Goal: Check status: Check status

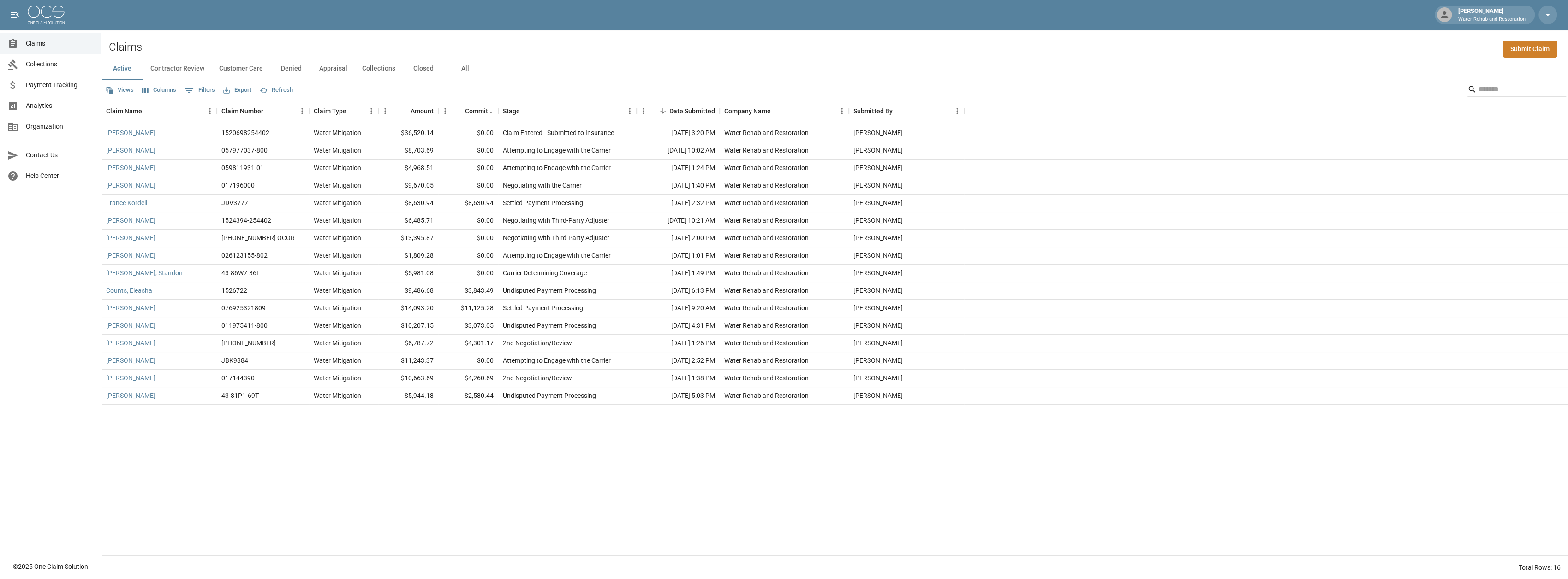
click at [420, 69] on button "Closed" at bounding box center [424, 69] width 41 height 22
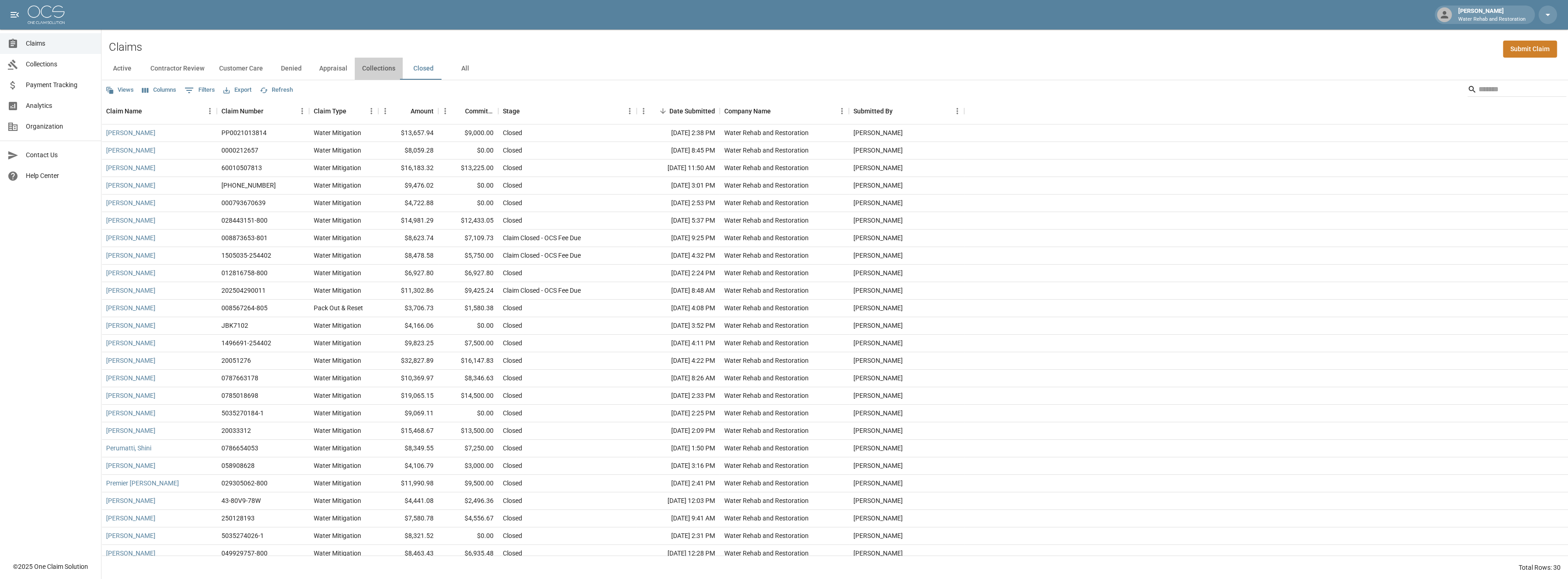
click at [373, 64] on button "Collections" at bounding box center [379, 69] width 48 height 22
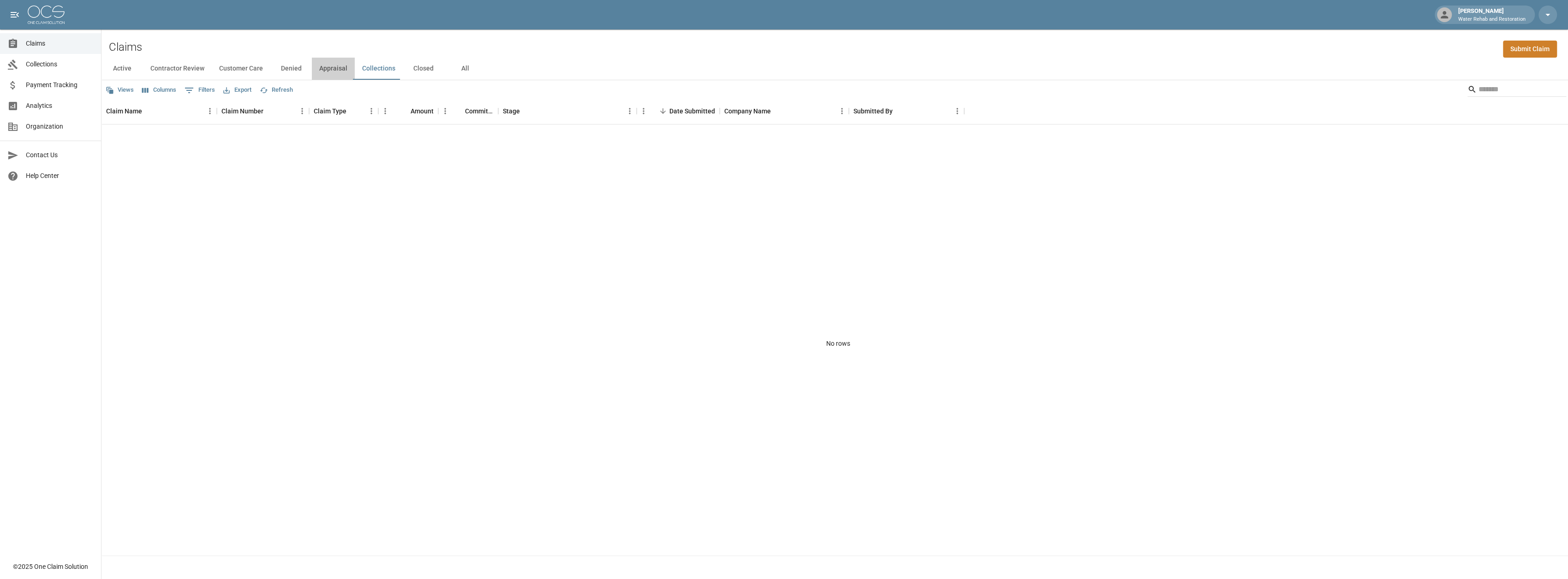
click at [326, 72] on button "Appraisal" at bounding box center [333, 69] width 43 height 22
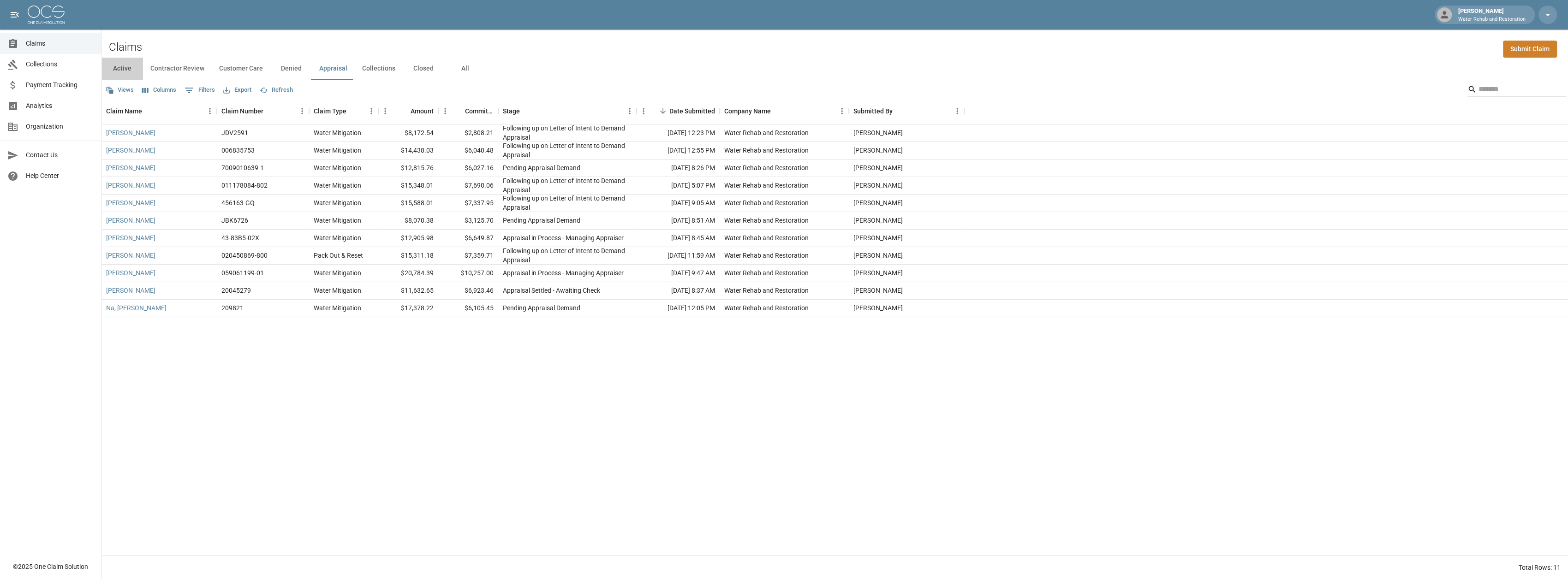
click at [124, 69] on button "Active" at bounding box center [122, 69] width 41 height 22
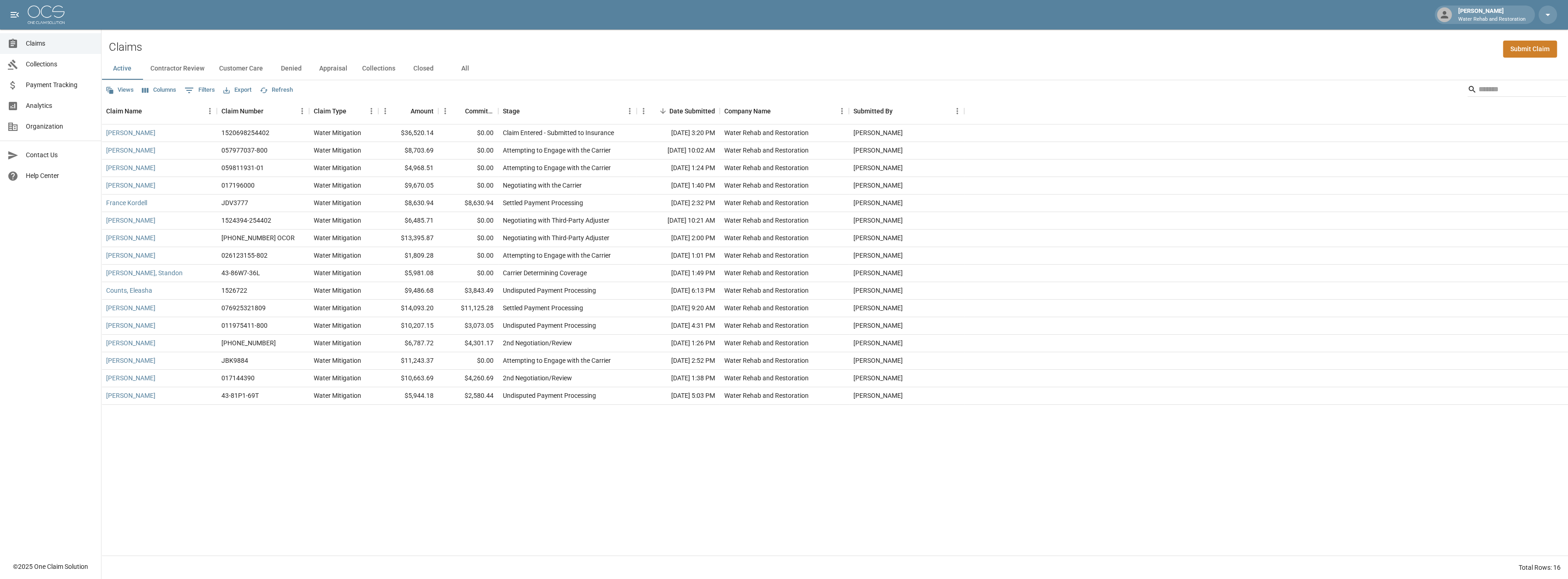
click at [466, 68] on button "All" at bounding box center [465, 69] width 41 height 22
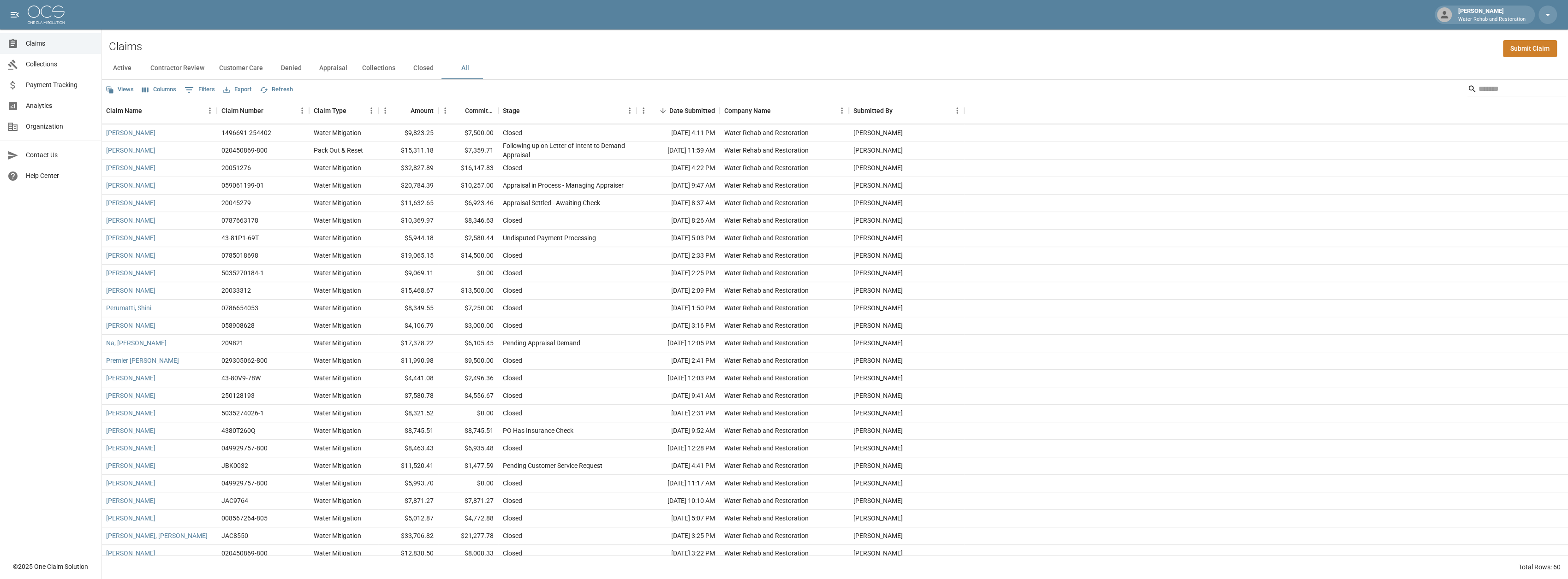
scroll to position [7, 0]
